Goal: Information Seeking & Learning: Learn about a topic

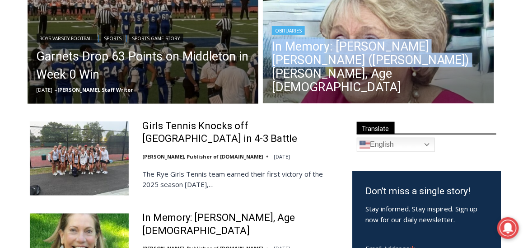
drag, startPoint x: 366, startPoint y: 82, endPoint x: 421, endPoint y: 1, distance: 97.9
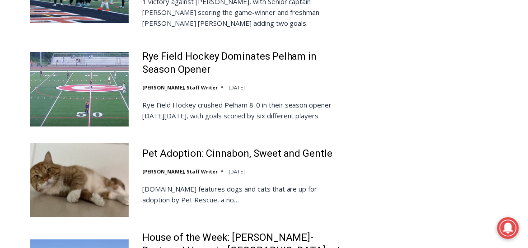
scroll to position [1618, 0]
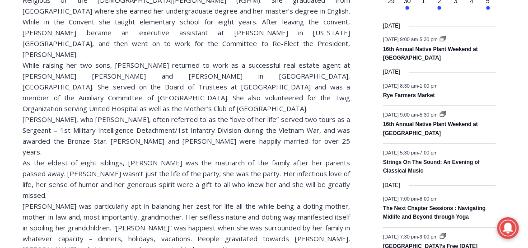
scroll to position [477, 0]
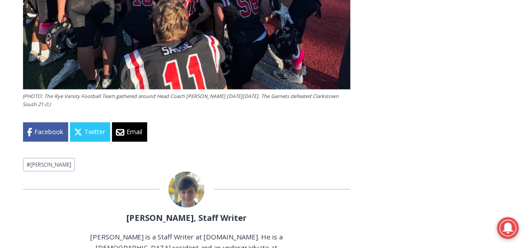
scroll to position [2803, 0]
